Goal: Information Seeking & Learning: Learn about a topic

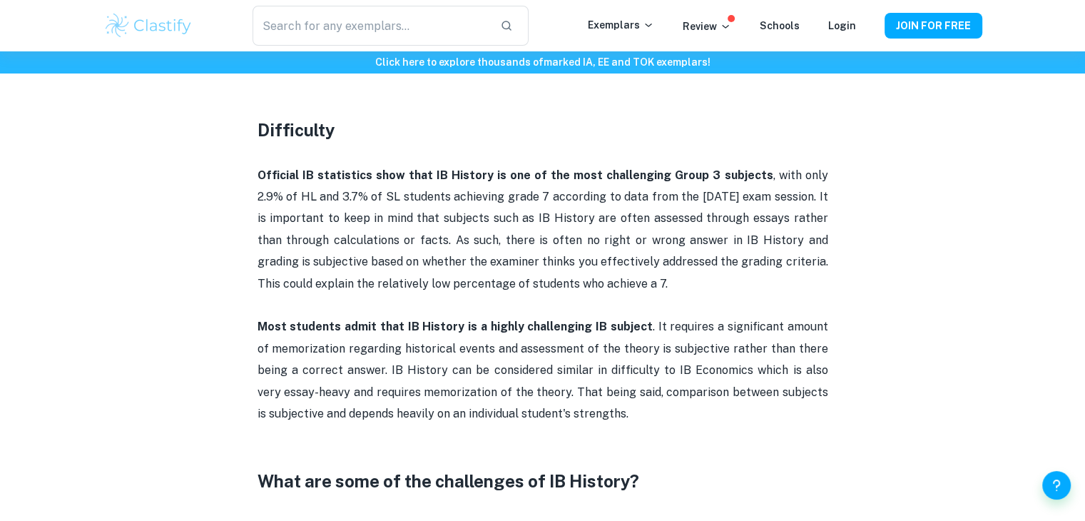
scroll to position [654, 0]
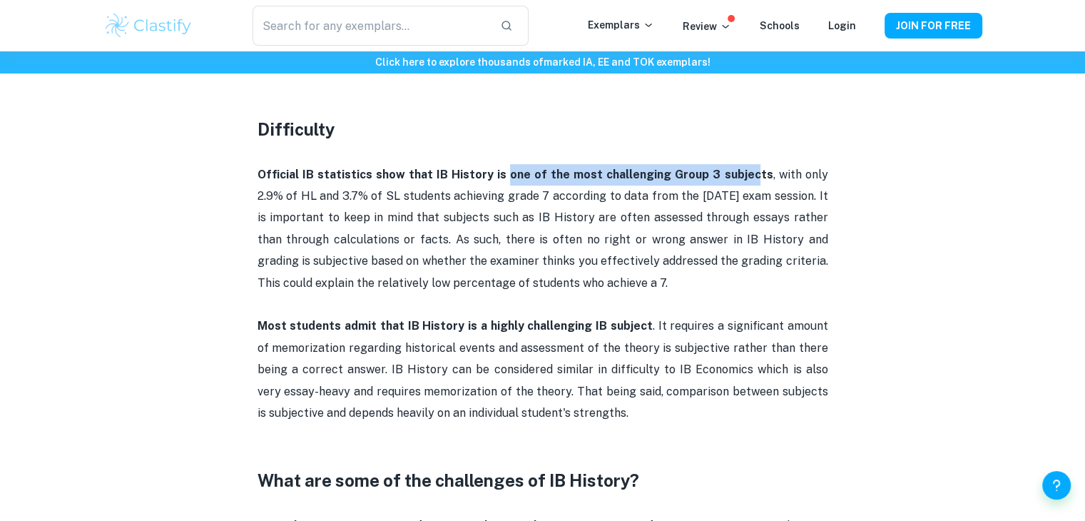
drag, startPoint x: 494, startPoint y: 174, endPoint x: 734, endPoint y: 180, distance: 240.5
click at [734, 180] on strong "Official IB statistics show that IB History is one of the most challenging Grou…" at bounding box center [516, 175] width 516 height 14
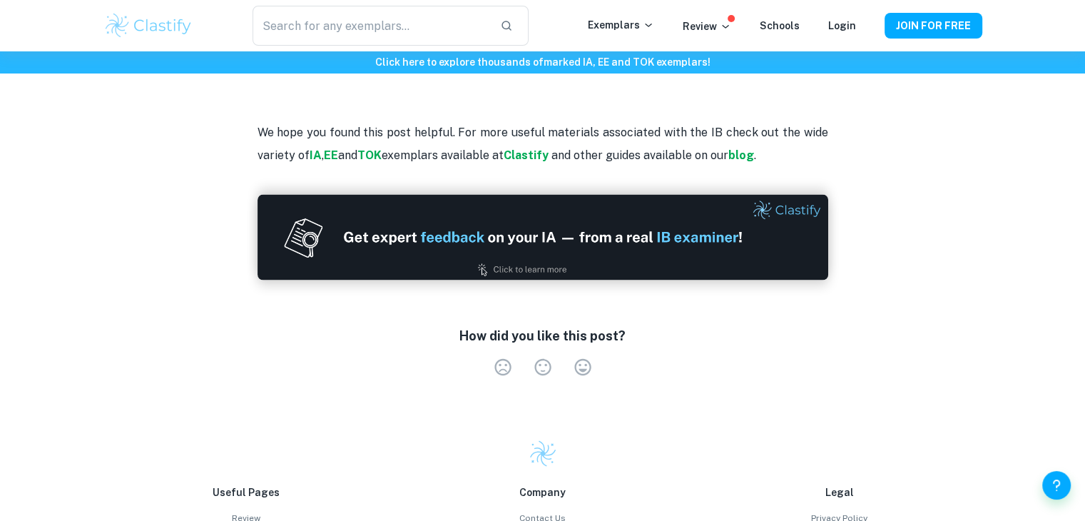
scroll to position [2836, 0]
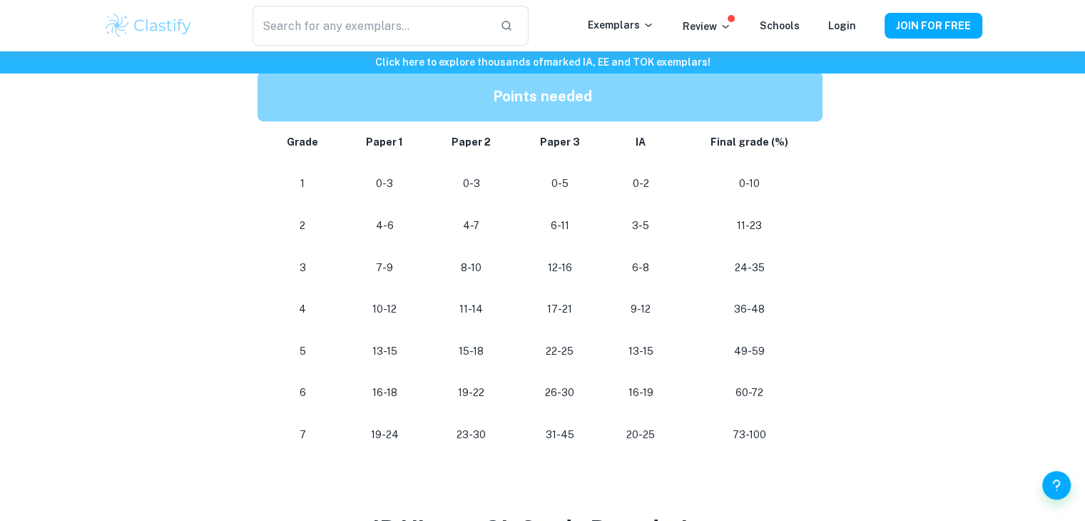
scroll to position [759, 0]
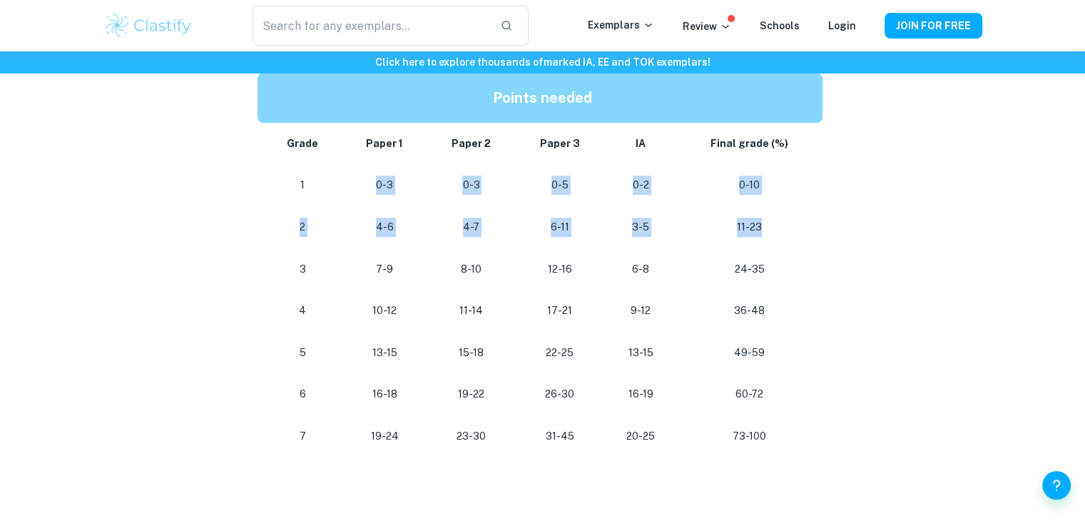
drag, startPoint x: 370, startPoint y: 183, endPoint x: 789, endPoint y: 235, distance: 421.9
click at [789, 235] on tbody "Grade Paper 1 Paper 2 Paper 3 IA Final grade (%) 1 0-3 0-3 0-5 0-2 0-10 2 4-6 4…" at bounding box center [543, 290] width 571 height 335
click at [836, 244] on div "IB History Grade Boundaries By [PERSON_NAME] • [DATE] Get feedback on your Hist…" at bounding box center [542, 318] width 879 height 1935
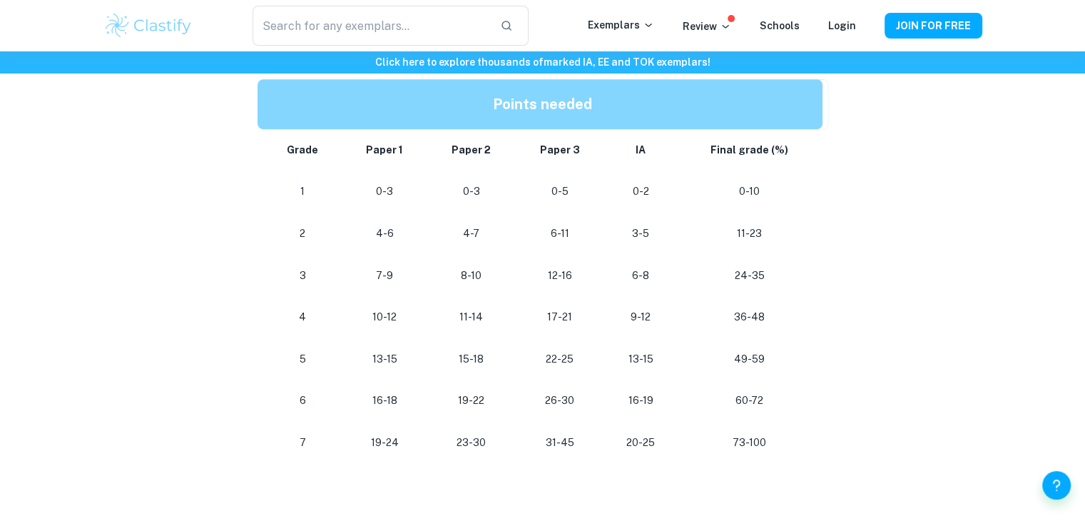
scroll to position [752, 0]
